Goal: Transaction & Acquisition: Purchase product/service

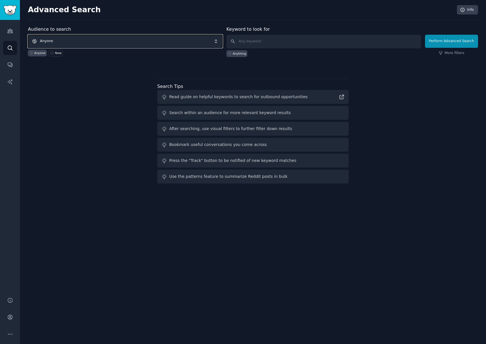
click at [60, 43] on span "Anyone" at bounding box center [125, 41] width 195 height 13
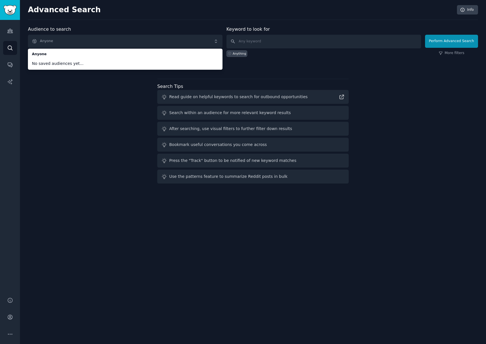
drag, startPoint x: 90, startPoint y: 140, endPoint x: 114, endPoint y: 117, distance: 33.4
click at [91, 139] on div "Audience to search Anyone Anyone No saved audiences yet... Anyone New Keyword t…" at bounding box center [253, 106] width 450 height 160
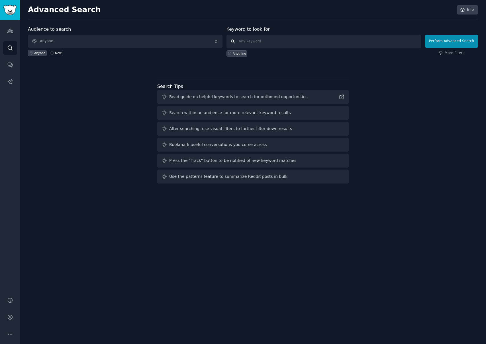
click at [254, 42] on input "text" at bounding box center [324, 42] width 195 height 14
click at [52, 40] on span "Anyone" at bounding box center [125, 41] width 195 height 13
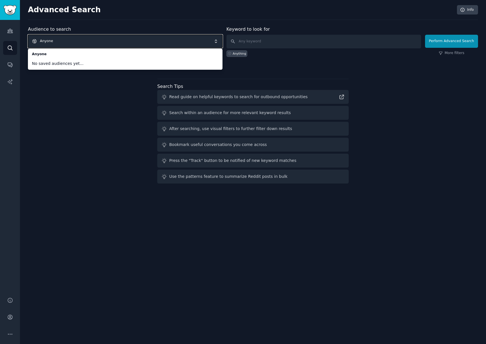
click at [61, 106] on div "Audience to search Anyone Anyone No saved audiences yet... Anyone New Keyword t…" at bounding box center [253, 106] width 450 height 160
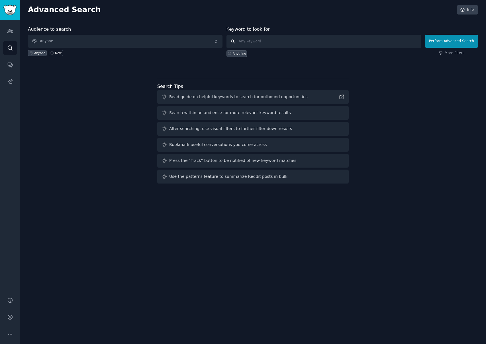
click at [257, 42] on input "text" at bounding box center [324, 42] width 195 height 14
click at [458, 42] on button "Perform Advanced Search" at bounding box center [451, 41] width 53 height 13
click at [252, 43] on input "text" at bounding box center [324, 42] width 195 height 14
click at [239, 54] on div "Anything" at bounding box center [239, 54] width 13 height 4
click at [231, 55] on icon at bounding box center [229, 53] width 3 height 3
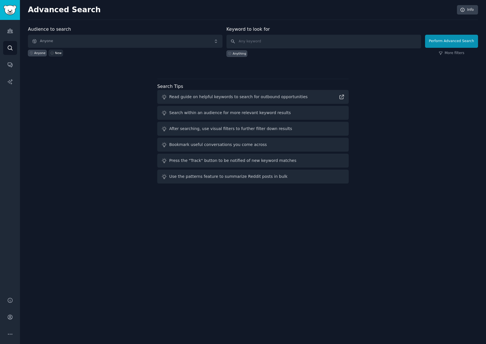
click at [52, 54] on icon at bounding box center [52, 53] width 4 height 4
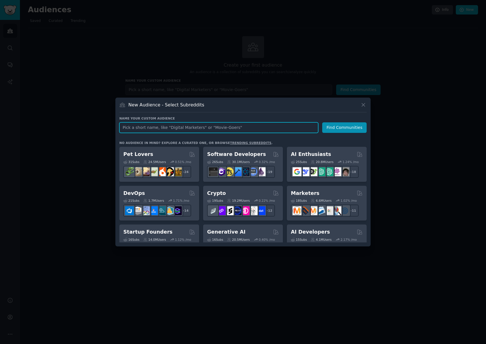
click at [153, 129] on input "text" at bounding box center [218, 128] width 199 height 11
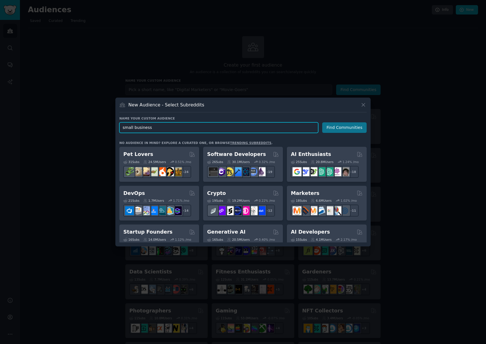
type input "small business"
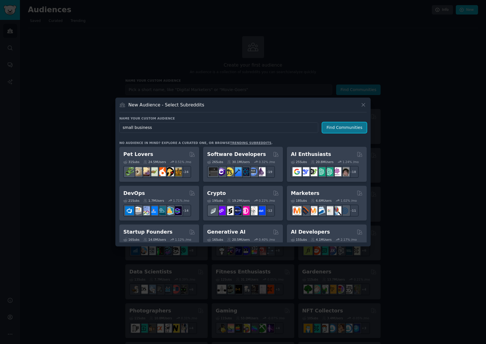
click at [332, 129] on button "Find Communities" at bounding box center [344, 128] width 44 height 11
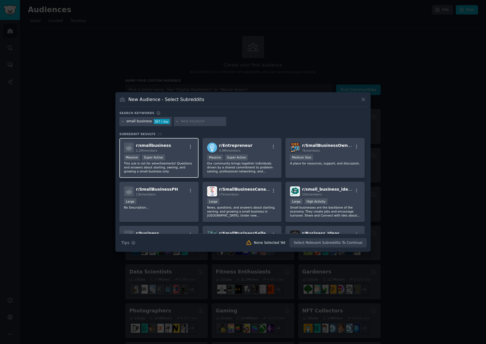
click at [156, 147] on span "r/ smallbusiness" at bounding box center [153, 145] width 35 height 5
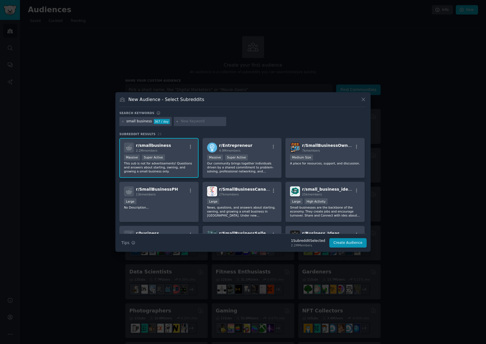
click at [148, 167] on p "This sub is not for advertisements! Questions and answers about starting, ownin…" at bounding box center [159, 168] width 70 height 12
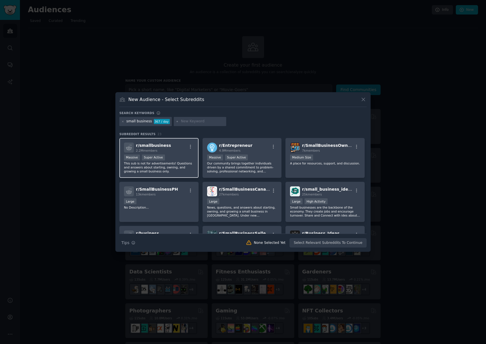
click at [149, 167] on p "This sub is not for advertisements! Questions and answers about starting, ownin…" at bounding box center [159, 168] width 70 height 12
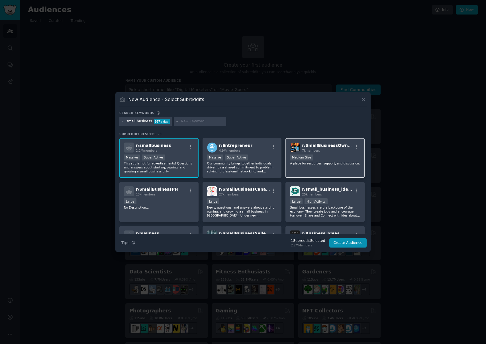
click at [309, 163] on p "A place for resources, support, and discussion." at bounding box center [325, 164] width 70 height 4
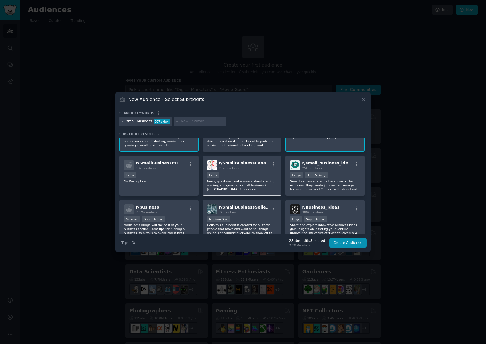
scroll to position [32, 0]
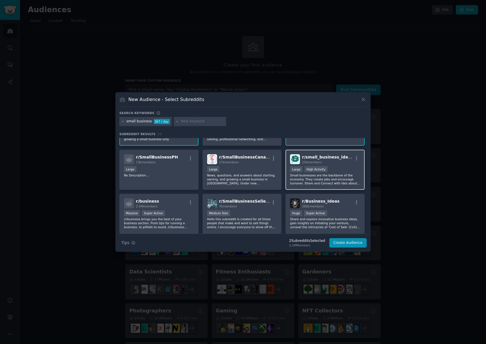
click at [304, 180] on p "Small businesses are the backbone of the economy. They create jobs and encourag…" at bounding box center [325, 180] width 70 height 12
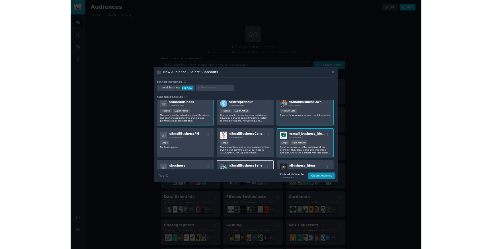
scroll to position [0, 0]
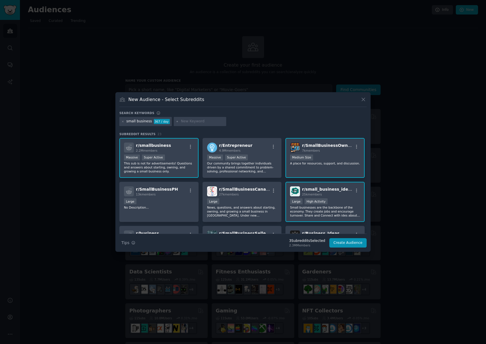
click at [339, 208] on p "Small businesses are the backbone of the economy. They create jobs and encourag…" at bounding box center [325, 212] width 70 height 12
click at [257, 167] on p "Our community brings together individuals driven by a shared commitment to prob…" at bounding box center [242, 168] width 70 height 12
click at [270, 168] on p "Our community brings together individuals driven by a shared commitment to prob…" at bounding box center [242, 168] width 70 height 12
click at [353, 244] on button "Create Audience" at bounding box center [348, 243] width 38 height 10
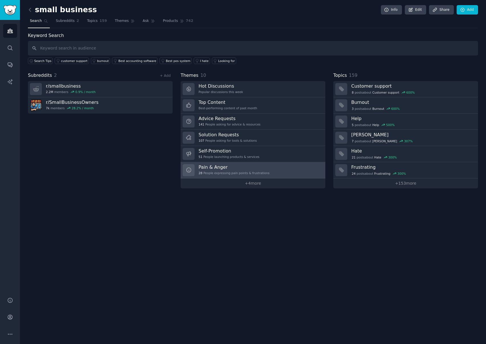
click at [216, 170] on h3 "Pain & Anger" at bounding box center [234, 167] width 71 height 6
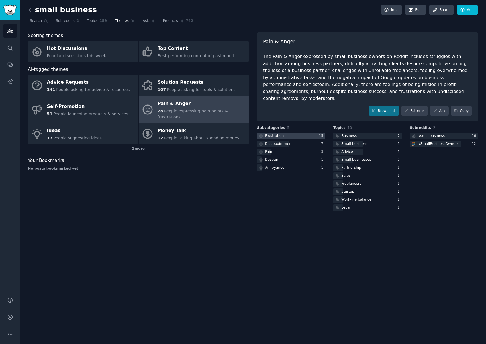
click at [274, 134] on div "Frustration" at bounding box center [274, 136] width 19 height 5
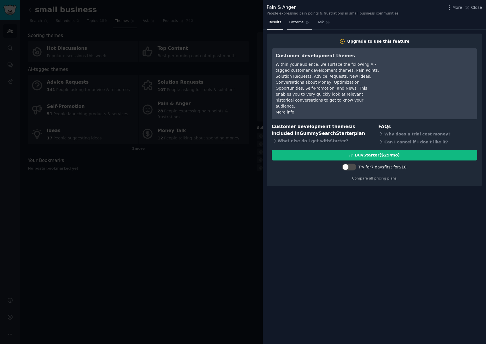
click at [302, 23] on span "Patterns" at bounding box center [296, 22] width 14 height 5
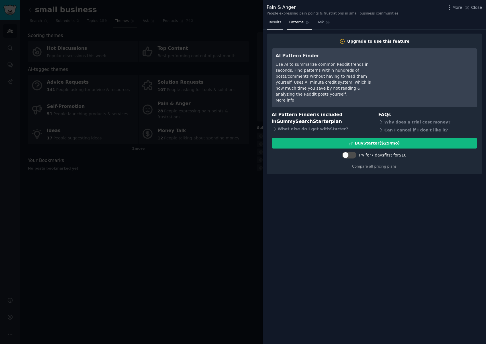
click at [278, 24] on span "Results" at bounding box center [275, 22] width 13 height 5
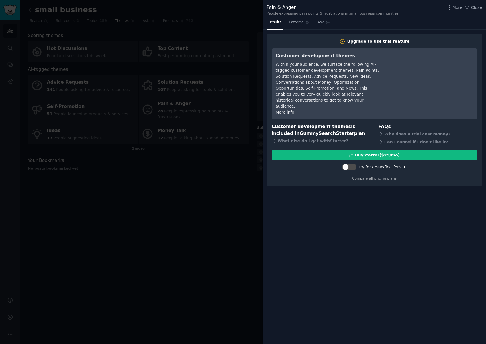
click at [238, 193] on div at bounding box center [243, 172] width 486 height 344
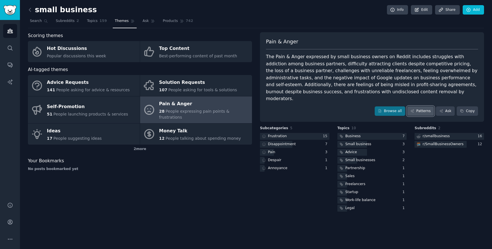
click at [423, 106] on link "Patterns" at bounding box center [420, 111] width 27 height 10
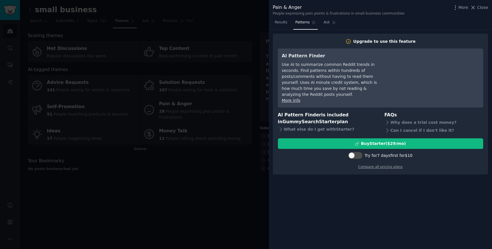
click at [182, 120] on div at bounding box center [246, 124] width 492 height 249
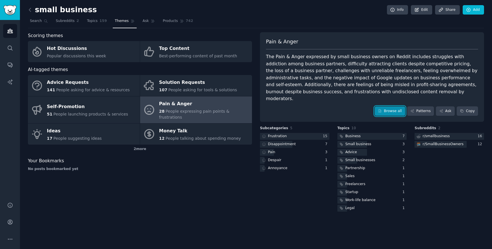
click at [401, 106] on link "Browse all" at bounding box center [390, 111] width 30 height 10
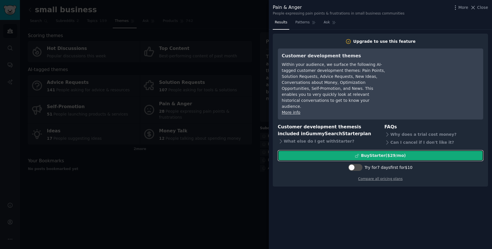
click at [376, 152] on div "Buy Starter ($ 29 /mo )" at bounding box center [383, 155] width 45 height 6
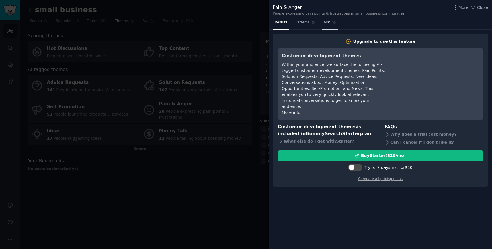
click at [332, 25] on link "Ask" at bounding box center [330, 24] width 16 height 12
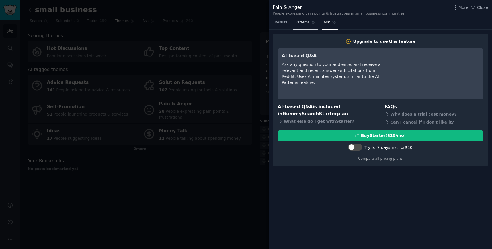
click at [307, 24] on span "Patterns" at bounding box center [302, 22] width 14 height 5
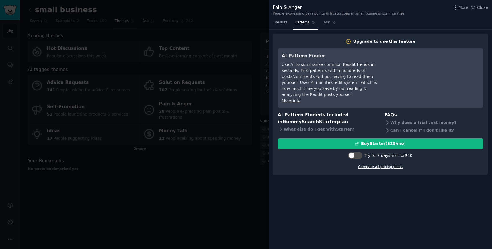
click at [383, 165] on link "Compare all pricing plans" at bounding box center [380, 167] width 44 height 4
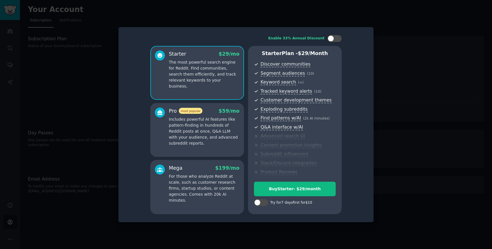
click at [204, 143] on p "Includes powerful AI features like pattern-finding in hundreds of Reddit posts …" at bounding box center [204, 131] width 71 height 30
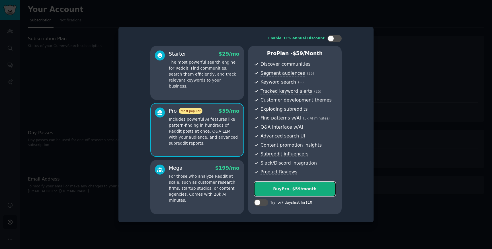
click at [282, 188] on div "Buy Pro - $ 59 /month" at bounding box center [294, 189] width 81 height 6
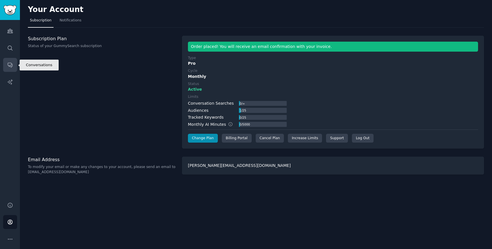
click at [10, 64] on icon "Sidebar" at bounding box center [10, 65] width 6 height 6
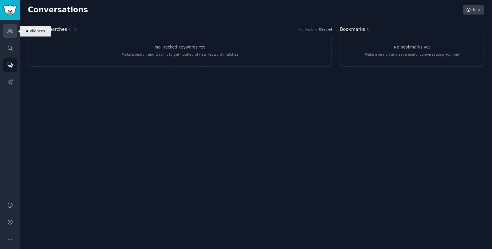
click at [13, 27] on link "Audiences" at bounding box center [10, 31] width 14 height 14
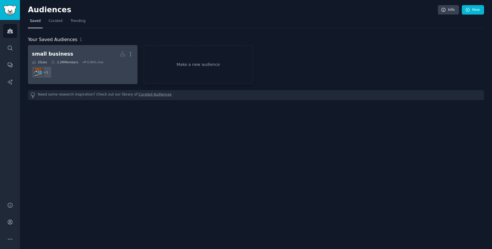
click at [84, 74] on dd "+ 1" at bounding box center [83, 72] width 102 height 16
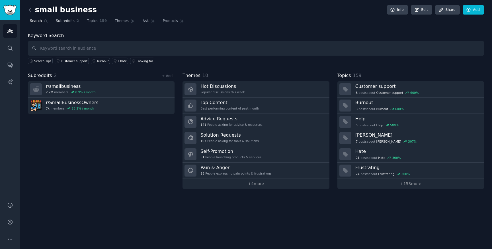
click at [68, 21] on span "Subreddits" at bounding box center [65, 21] width 19 height 5
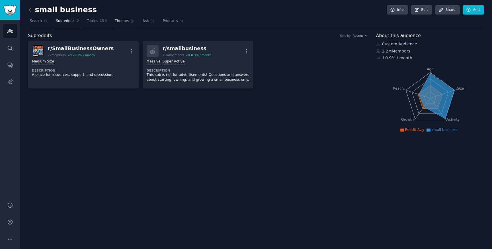
click at [117, 22] on span "Themes" at bounding box center [122, 21] width 14 height 5
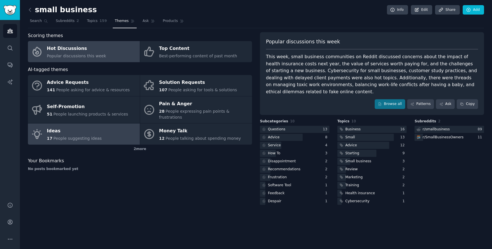
click at [84, 136] on span "People suggesting ideas" at bounding box center [77, 138] width 48 height 5
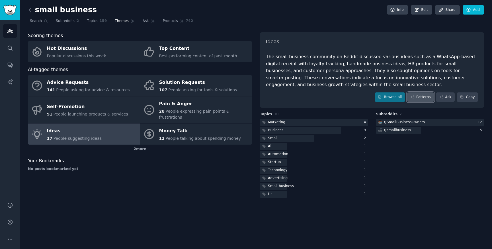
click at [424, 99] on link "Patterns" at bounding box center [420, 97] width 27 height 10
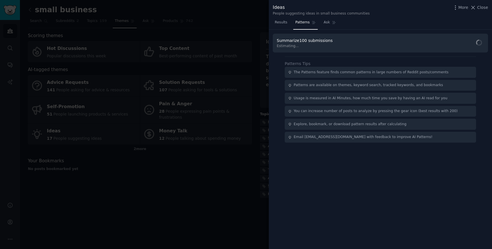
click at [367, 71] on div "The Patterns feature finds common patterns in large numbers of Reddit posts/com…" at bounding box center [371, 72] width 155 height 5
click at [465, 44] on span "Find Patterns" at bounding box center [469, 43] width 26 height 6
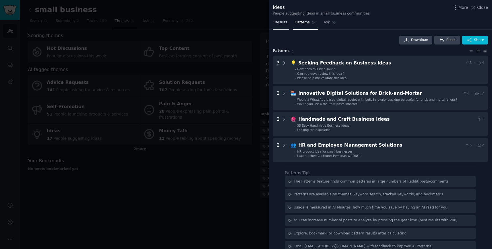
click at [281, 20] on span "Results" at bounding box center [281, 22] width 13 height 5
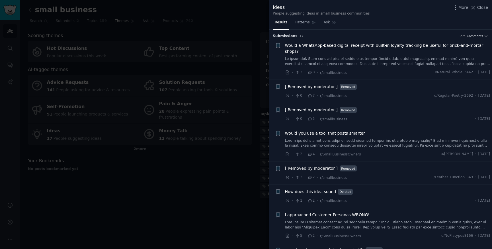
click at [190, 182] on div at bounding box center [246, 124] width 492 height 249
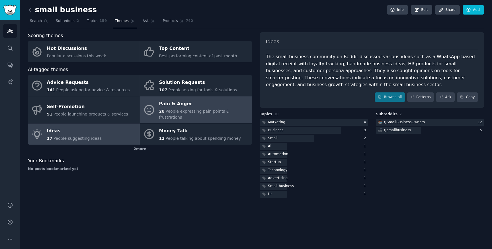
click at [189, 108] on div "Pain & Anger" at bounding box center [204, 103] width 90 height 9
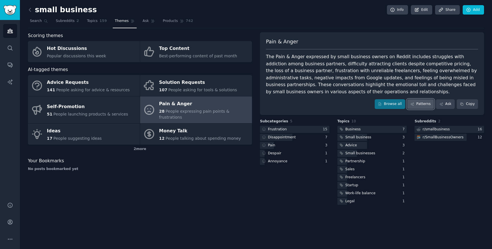
click at [423, 103] on link "Patterns" at bounding box center [420, 104] width 27 height 10
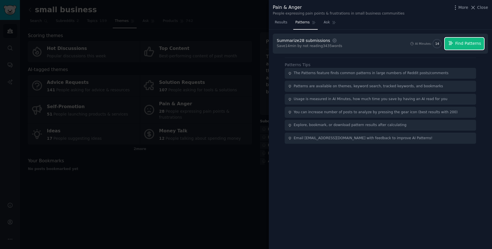
click at [457, 44] on span "Find Patterns" at bounding box center [469, 43] width 26 height 6
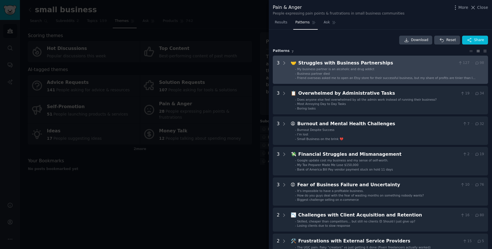
click at [321, 64] on div "Struggles with Business Partnerships" at bounding box center [378, 63] width 158 height 7
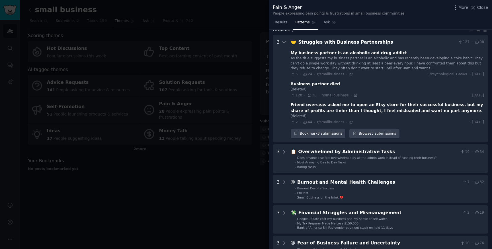
scroll to position [23, 0]
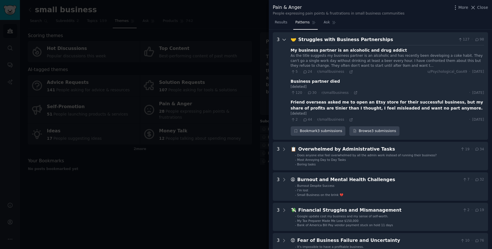
click at [284, 39] on icon at bounding box center [284, 39] width 5 height 5
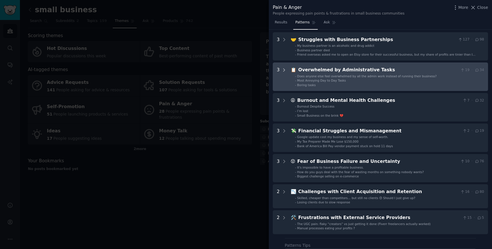
click at [283, 70] on icon at bounding box center [284, 70] width 5 height 5
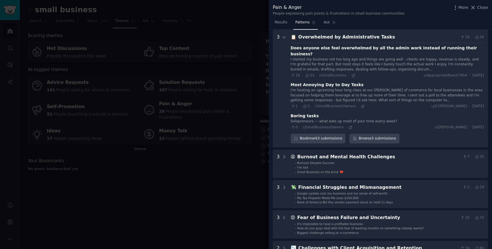
scroll to position [56, 0]
click at [349, 35] on div "Overwhelmed by Administrative Tasks" at bounding box center [379, 36] width 160 height 7
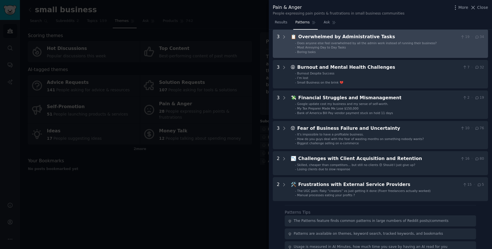
click at [478, 37] on span "34" at bounding box center [479, 36] width 9 height 5
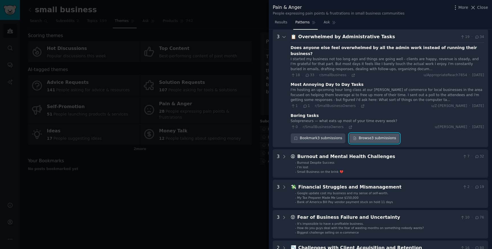
click at [366, 134] on link "Browse 3 submissions" at bounding box center [375, 138] width 50 height 10
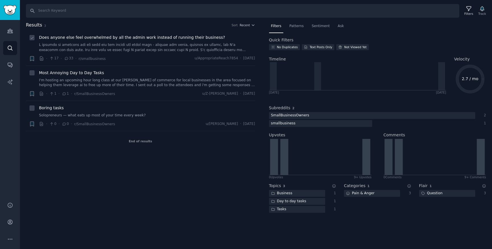
click at [54, 38] on span "Does anyone else feel overwhelmed by all the admin work instead of running thei…" at bounding box center [132, 37] width 186 height 6
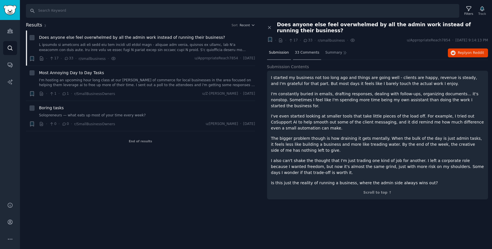
click at [303, 53] on span "33 Comments" at bounding box center [307, 52] width 25 height 5
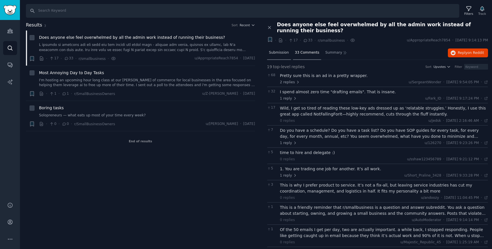
click at [276, 52] on span "Submission" at bounding box center [279, 52] width 20 height 5
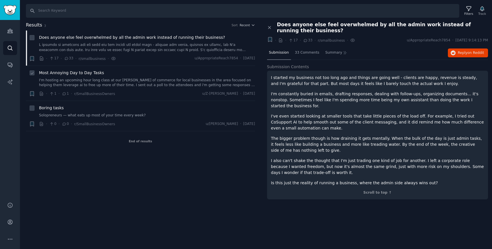
click at [81, 75] on span "Most Annoying Day to Day Tasks" at bounding box center [71, 73] width 65 height 6
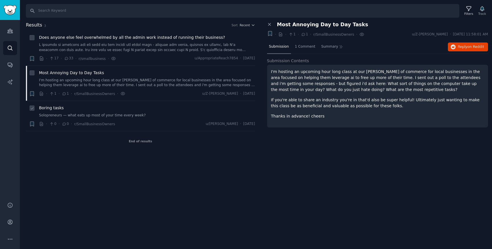
click at [55, 108] on span "Boring tasks" at bounding box center [51, 108] width 25 height 6
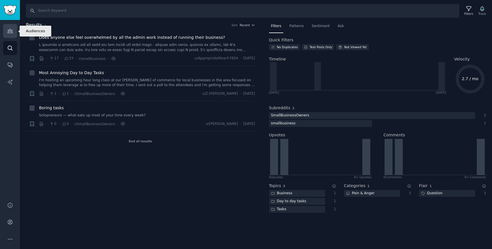
click at [14, 30] on link "Audiences" at bounding box center [10, 31] width 14 height 14
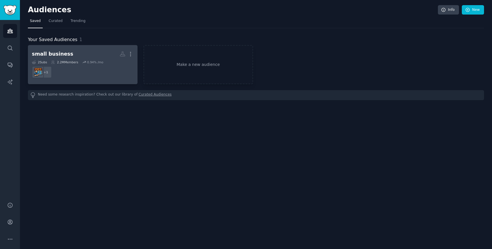
click at [88, 75] on dd "+ 1" at bounding box center [83, 72] width 102 height 16
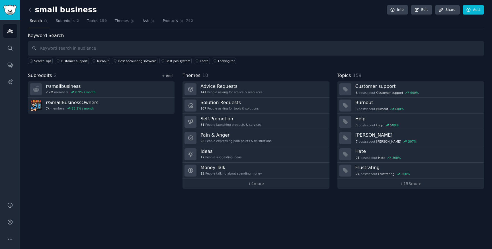
click at [170, 75] on link "+ Add" at bounding box center [167, 76] width 11 height 4
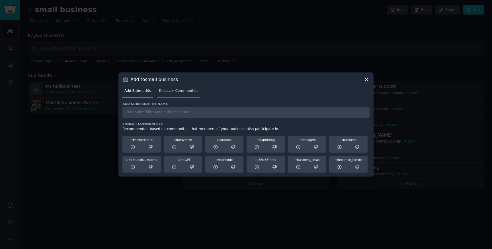
click at [180, 90] on span "Discover Communities" at bounding box center [178, 90] width 39 height 5
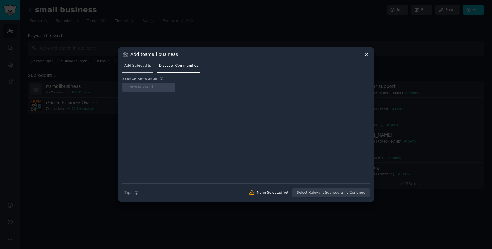
click at [141, 64] on span "Add Subreddits" at bounding box center [138, 65] width 26 height 5
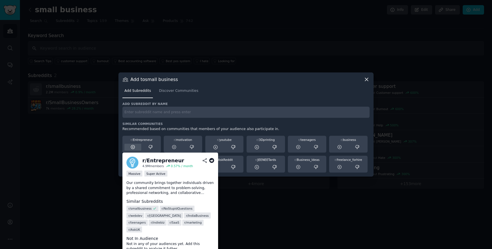
click at [133, 148] on icon at bounding box center [133, 146] width 5 height 5
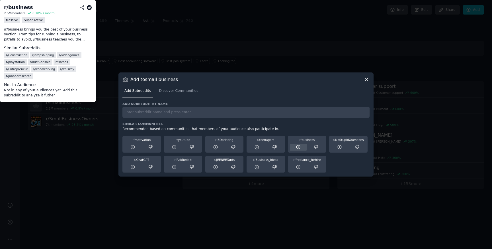
click at [300, 147] on icon at bounding box center [299, 147] width 4 height 4
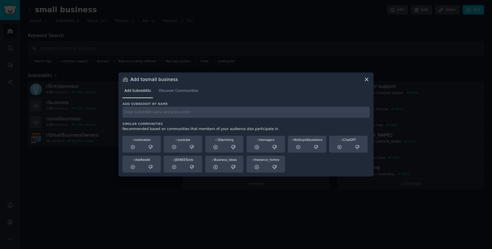
click at [368, 78] on icon at bounding box center [366, 79] width 3 height 3
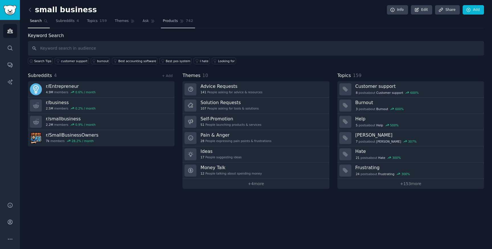
click at [171, 22] on span "Products" at bounding box center [170, 21] width 15 height 5
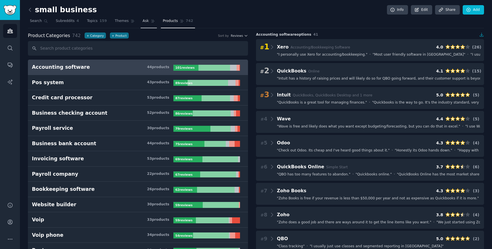
click at [146, 22] on span "Ask" at bounding box center [146, 21] width 6 height 5
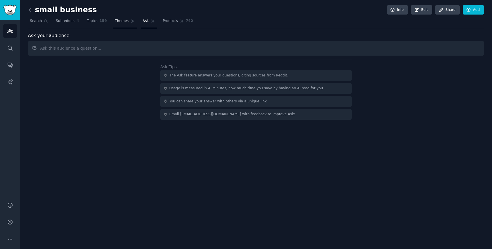
click at [122, 22] on span "Themes" at bounding box center [122, 21] width 14 height 5
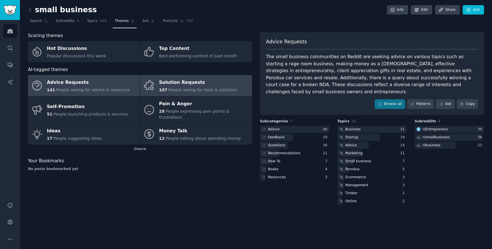
click at [185, 91] on span "People asking for tools & solutions" at bounding box center [202, 89] width 69 height 5
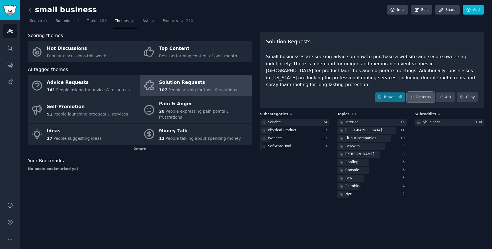
click at [421, 92] on link "Patterns" at bounding box center [420, 97] width 27 height 10
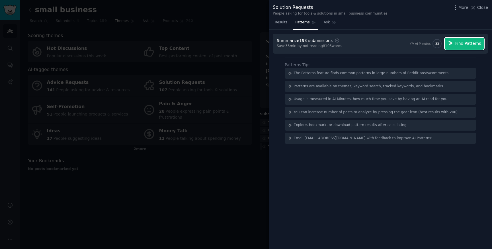
click at [462, 44] on span "Find Patterns" at bounding box center [469, 43] width 26 height 6
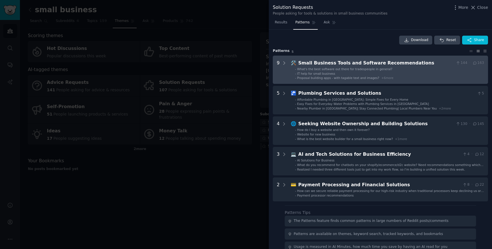
click at [360, 63] on div "Small Business Tools and Software Recommendations" at bounding box center [377, 63] width 156 height 7
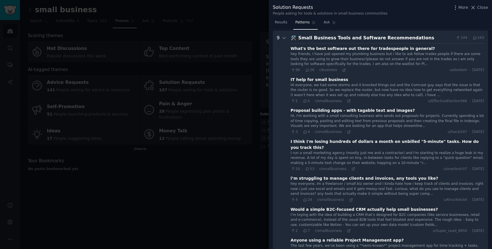
scroll to position [26, 0]
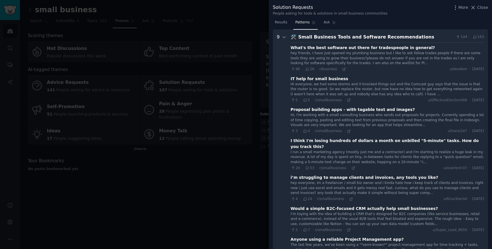
click at [372, 36] on div "Small Business Tools and Software Recommendations" at bounding box center [377, 37] width 156 height 7
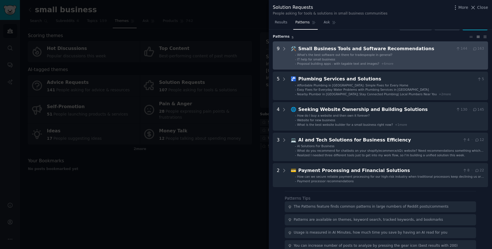
scroll to position [0, 0]
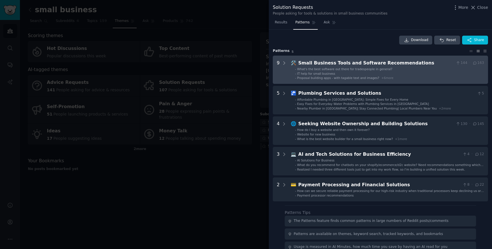
click at [337, 62] on div "Small Business Tools and Software Recommendations" at bounding box center [377, 63] width 156 height 7
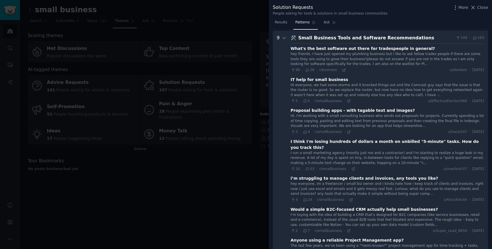
scroll to position [26, 0]
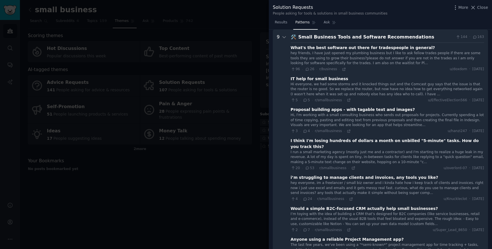
click at [364, 36] on div "Small Business Tools and Software Recommendations" at bounding box center [377, 37] width 156 height 7
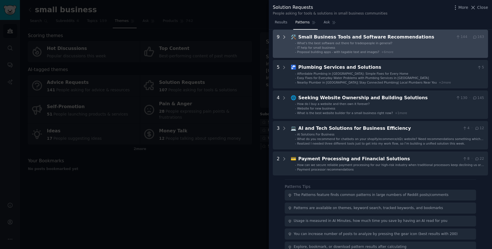
click at [284, 36] on icon at bounding box center [284, 37] width 1 height 3
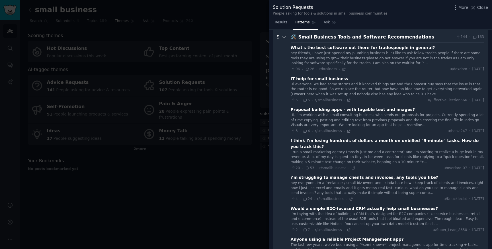
click at [396, 37] on div "Small Business Tools and Software Recommendations" at bounding box center [377, 37] width 156 height 7
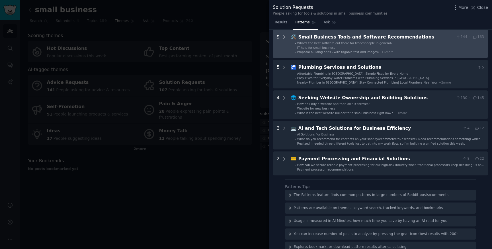
click at [356, 38] on div "Small Business Tools and Software Recommendations" at bounding box center [377, 37] width 156 height 7
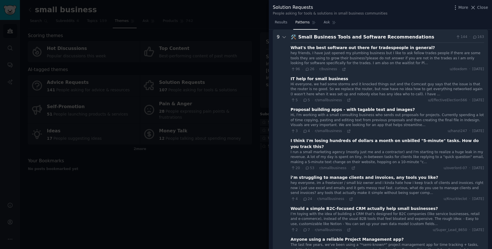
click at [326, 36] on div "Small Business Tools and Software Recommendations" at bounding box center [377, 37] width 156 height 7
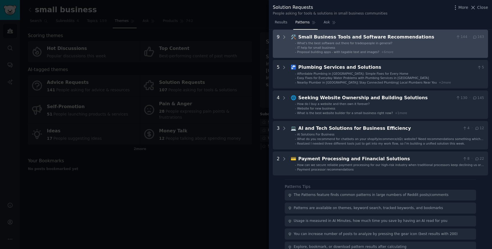
click at [326, 36] on div "Small Business Tools and Software Recommendations" at bounding box center [377, 37] width 156 height 7
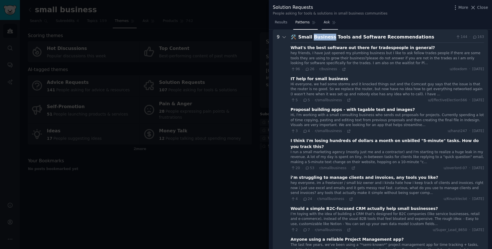
click at [328, 23] on span "Ask" at bounding box center [327, 22] width 6 height 5
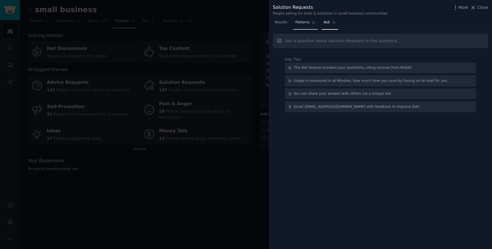
click at [299, 22] on span "Patterns" at bounding box center [302, 22] width 14 height 5
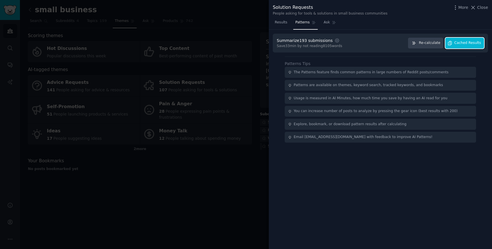
click at [467, 42] on span "Cached Results" at bounding box center [468, 42] width 27 height 5
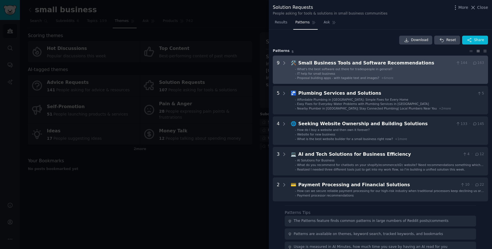
click at [315, 61] on div "Small Business Tools and Software Recommendations" at bounding box center [377, 63] width 156 height 7
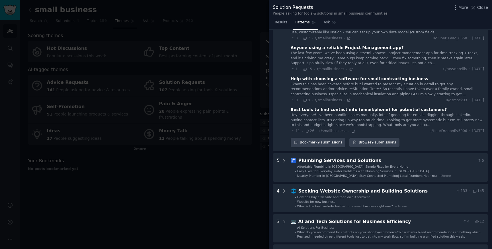
scroll to position [217, 0]
click at [368, 138] on link "Browse 9 submissions" at bounding box center [375, 143] width 50 height 10
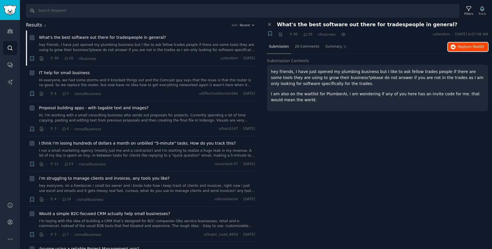
click at [462, 45] on span "Reply on Reddit" at bounding box center [471, 46] width 26 height 5
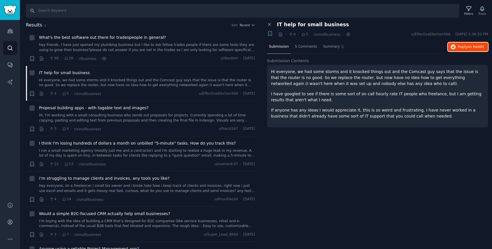
click at [462, 47] on span "Reply on Reddit" at bounding box center [471, 46] width 26 height 5
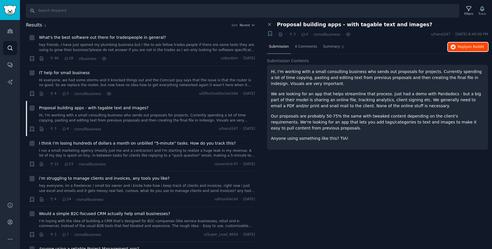
click at [471, 48] on span "on Reddit" at bounding box center [476, 47] width 17 height 4
click at [185, 143] on span "I think I'm losing hundreds of dollars a month on unbilled "5-minute" tasks. Ho…" at bounding box center [137, 143] width 197 height 6
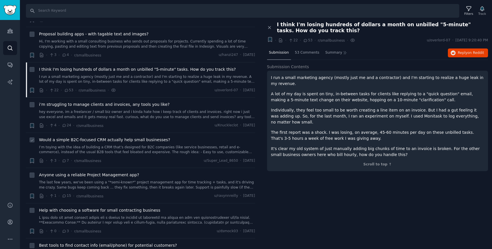
scroll to position [75, 0]
click at [150, 103] on span "i’m struggling to manage clients and invoices, any tools you like?" at bounding box center [104, 104] width 131 height 6
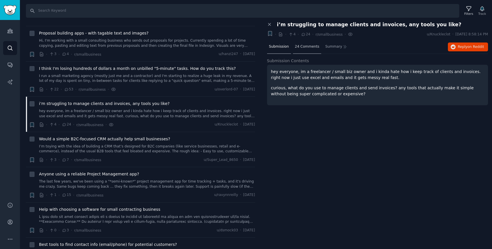
click at [309, 49] on div "24 Comments" at bounding box center [307, 47] width 28 height 14
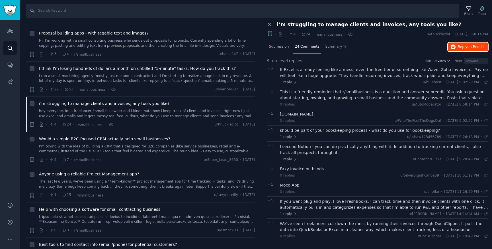
click at [473, 47] on span "on Reddit" at bounding box center [476, 47] width 17 height 4
